Goal: Find specific page/section: Find specific page/section

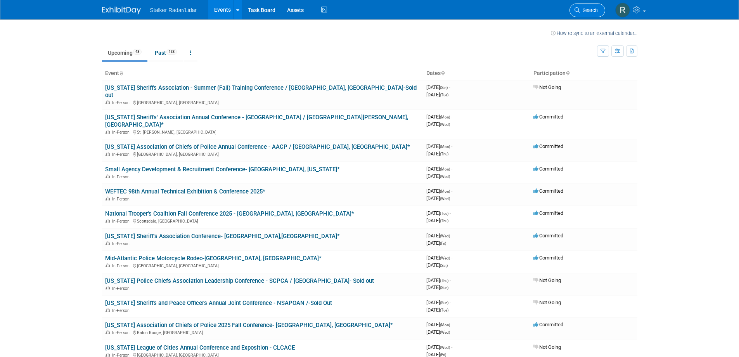
click at [586, 9] on span "Search" at bounding box center [589, 10] width 18 height 6
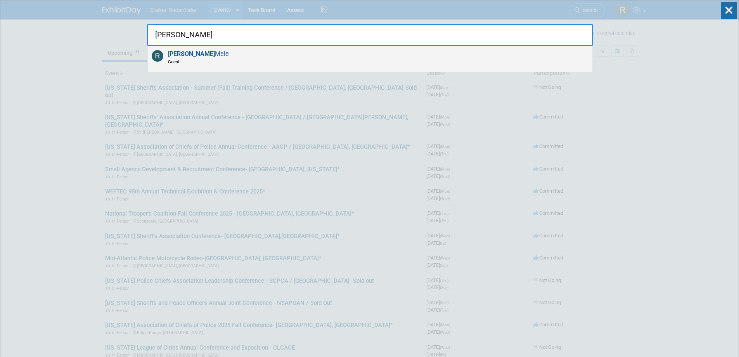
click at [201, 53] on span "[PERSON_NAME]" at bounding box center [197, 57] width 63 height 15
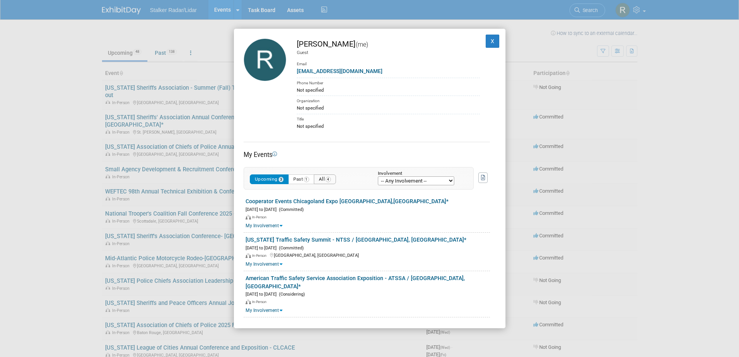
click at [329, 179] on button "All 4" at bounding box center [325, 179] width 22 height 10
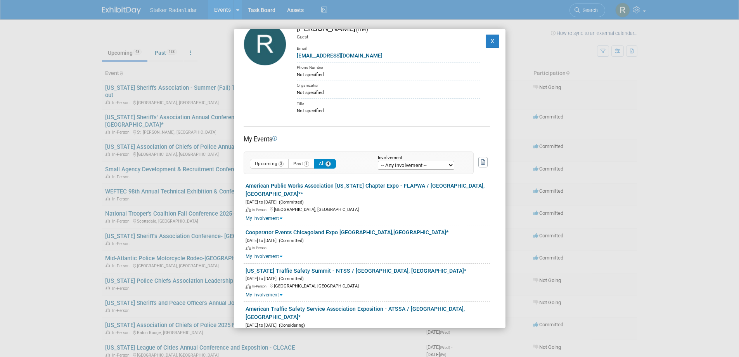
scroll to position [31, 0]
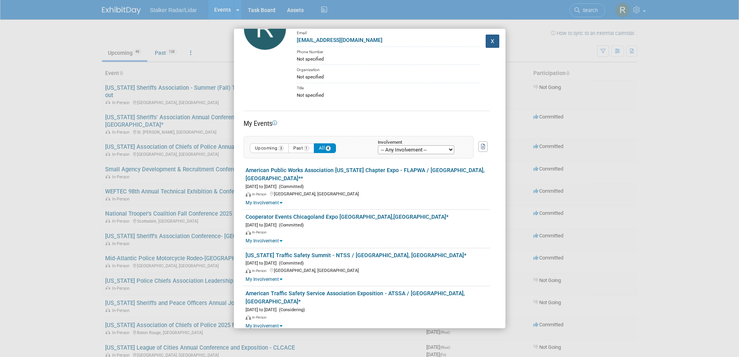
click at [487, 38] on button "X" at bounding box center [493, 41] width 14 height 13
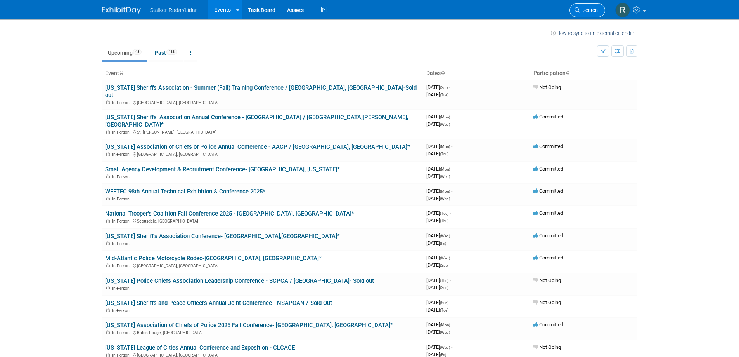
click at [578, 5] on link "Search" at bounding box center [588, 10] width 36 height 14
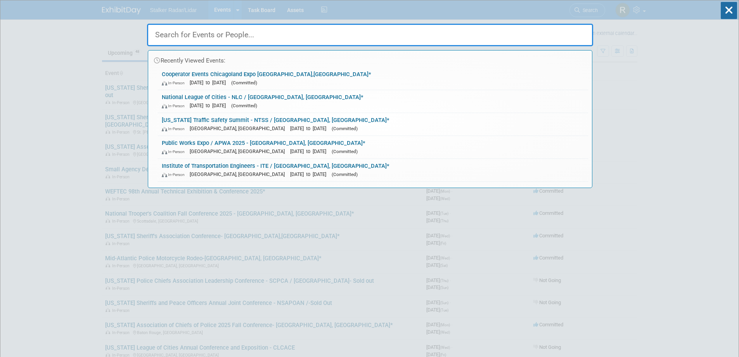
click at [456, 32] on input "text" at bounding box center [370, 35] width 446 height 23
click at [391, 32] on input "text" at bounding box center [370, 35] width 446 height 23
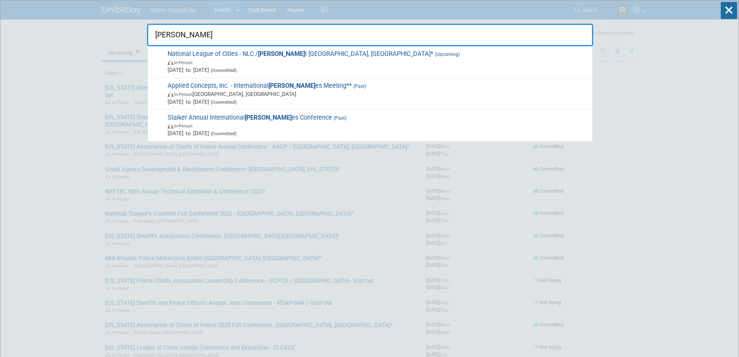
type input "salt"
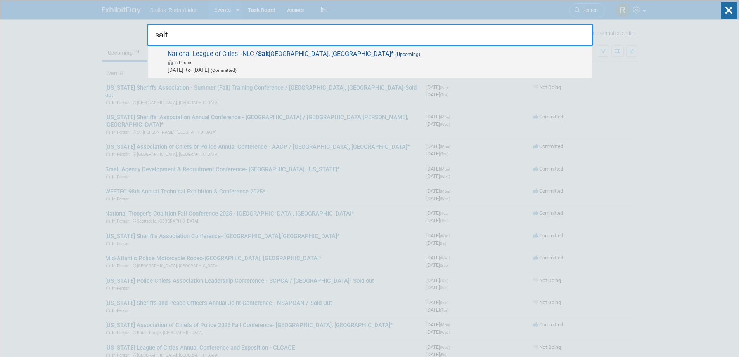
click at [262, 56] on strong "Salt" at bounding box center [263, 53] width 11 height 7
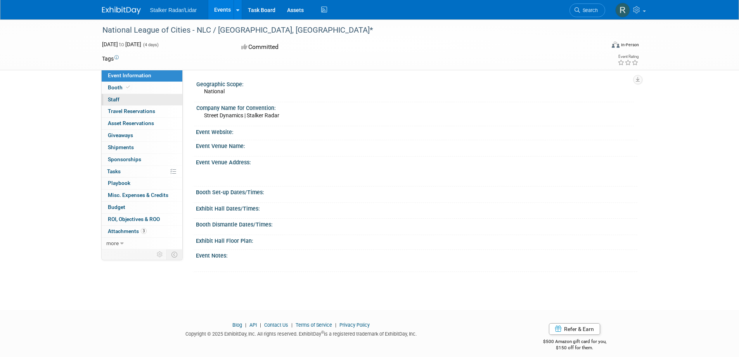
click at [118, 100] on span "Staff 0" at bounding box center [114, 99] width 12 height 6
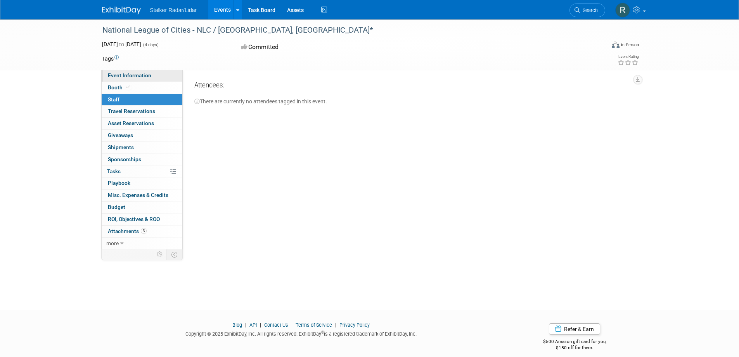
click at [124, 77] on span "Event Information" at bounding box center [129, 75] width 43 height 6
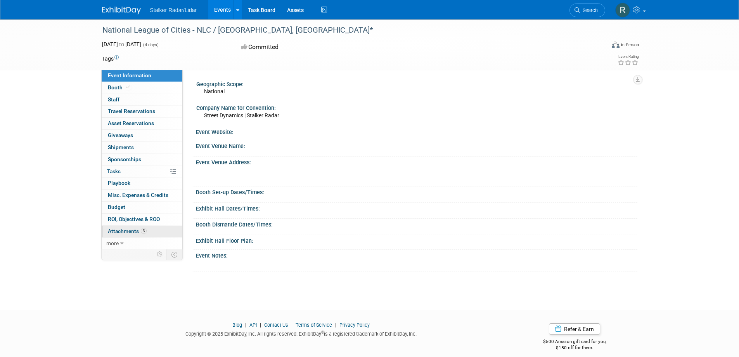
click at [128, 228] on span "Attachments 3" at bounding box center [127, 231] width 39 height 6
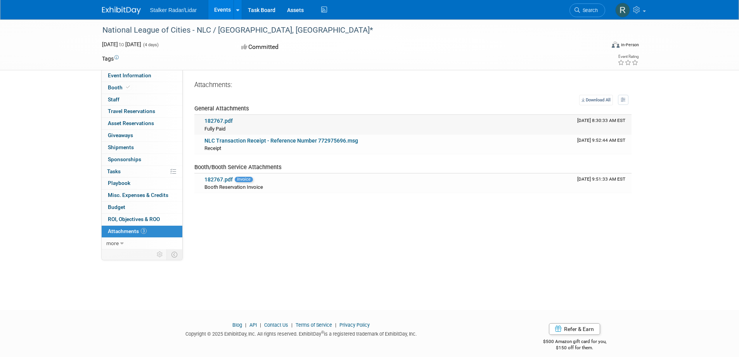
click at [224, 123] on link "182767.pdf" at bounding box center [218, 121] width 28 height 6
click at [130, 75] on span "Event Information" at bounding box center [129, 75] width 43 height 6
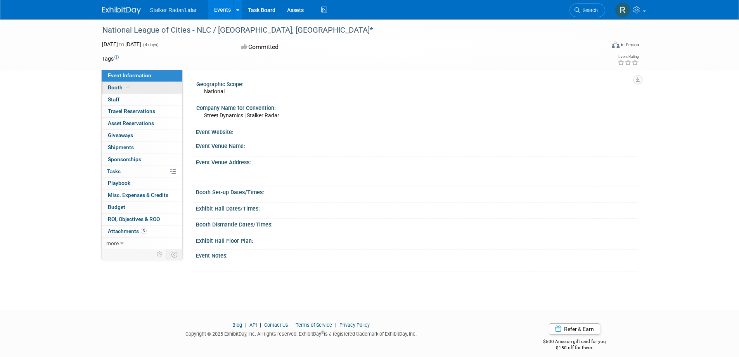
click at [119, 90] on span "Booth" at bounding box center [120, 87] width 24 height 6
